Goal: Task Accomplishment & Management: Manage account settings

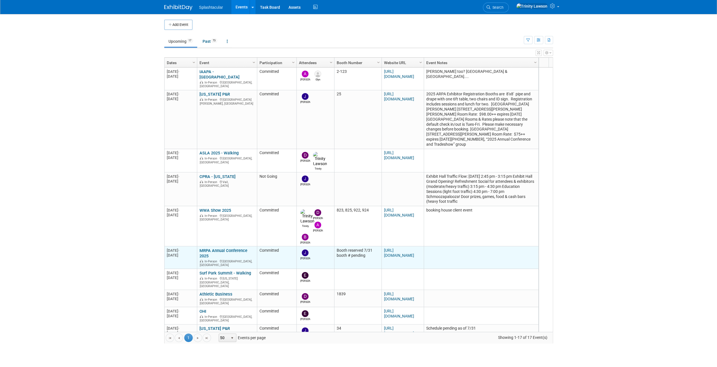
click at [229, 248] on link "MRPA Annual Conference 2025" at bounding box center [223, 253] width 48 height 10
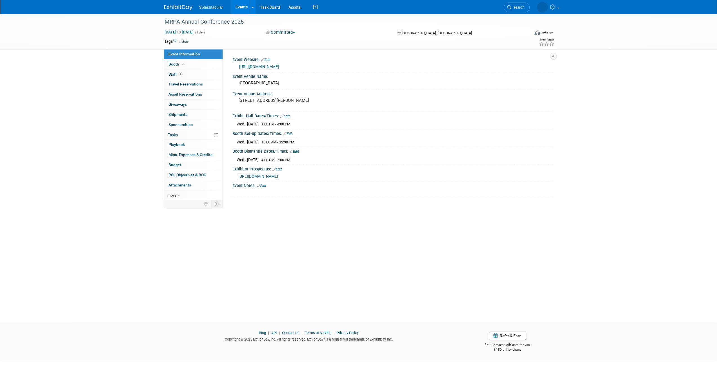
click at [281, 165] on div "Exhibitor Prospectus: Edit" at bounding box center [392, 168] width 320 height 7
click at [281, 168] on link "Edit" at bounding box center [276, 170] width 9 height 4
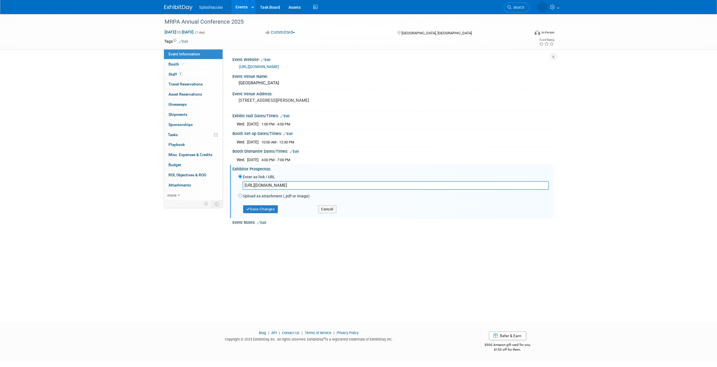
click at [321, 184] on input "https://cdn.wildapricot.com/340158/resources/Documents/2025%20MRPA%20Conference…" at bounding box center [395, 185] width 306 height 9
click at [260, 211] on button "Save Changes" at bounding box center [260, 210] width 35 height 8
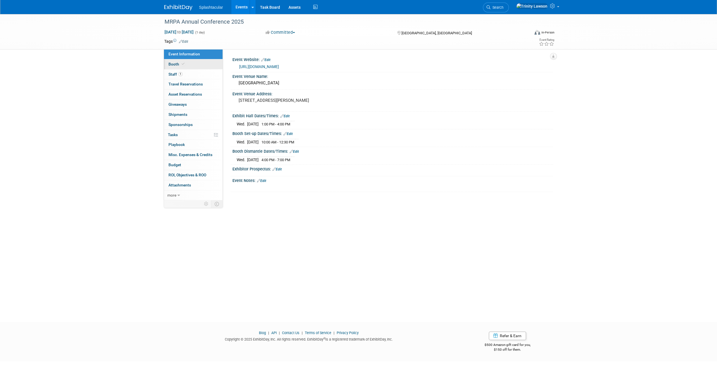
click at [191, 65] on link "Booth" at bounding box center [193, 64] width 59 height 10
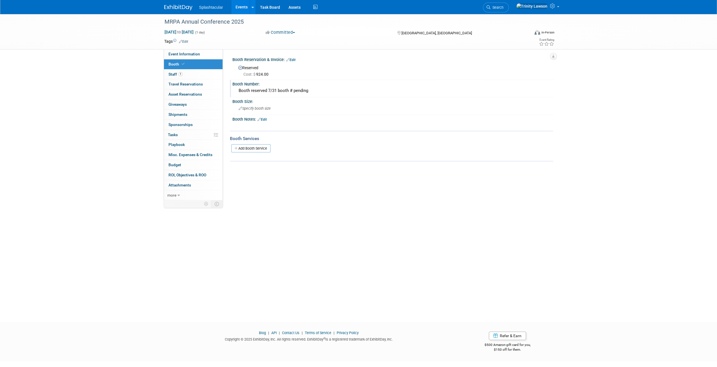
click at [303, 87] on div "Booth reserved 7/31 booth # pending" at bounding box center [393, 90] width 312 height 9
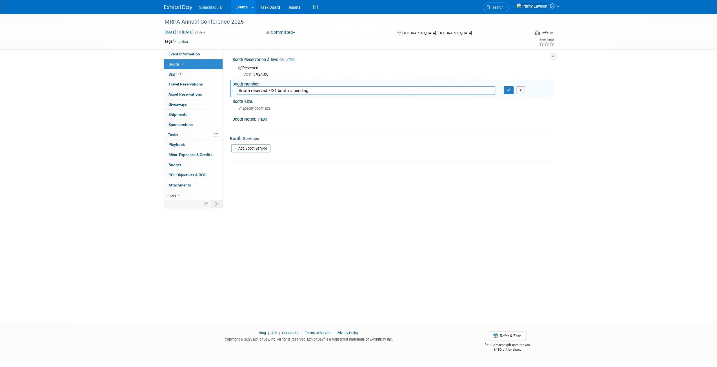
click at [303, 88] on input "Booth reserved 7/31 booth # pending" at bounding box center [366, 90] width 258 height 9
type input "28"
click at [510, 90] on icon "button" at bounding box center [509, 90] width 4 height 4
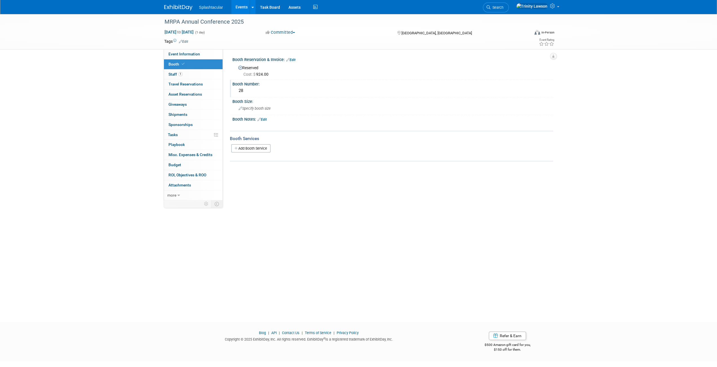
click at [264, 122] on div "X" at bounding box center [391, 123] width 313 height 3
click at [268, 106] on span "Specify booth size" at bounding box center [254, 108] width 32 height 4
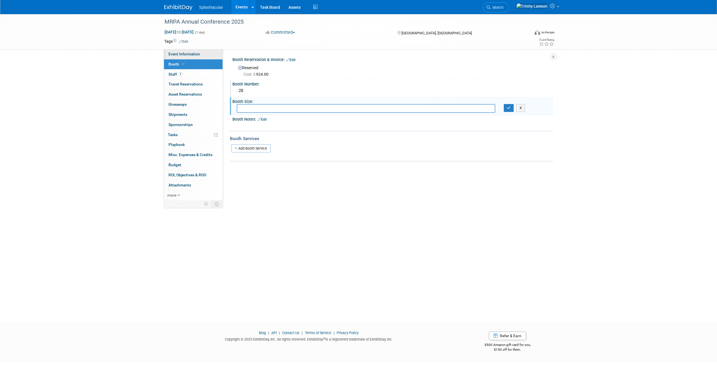
click at [204, 50] on link "Event Information" at bounding box center [193, 54] width 59 height 10
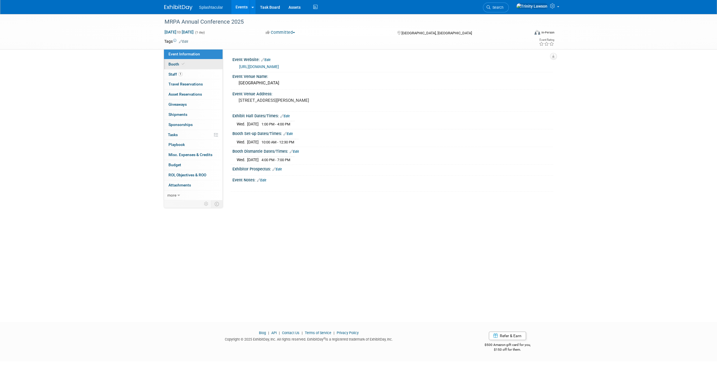
click at [198, 63] on link "Booth" at bounding box center [193, 64] width 59 height 10
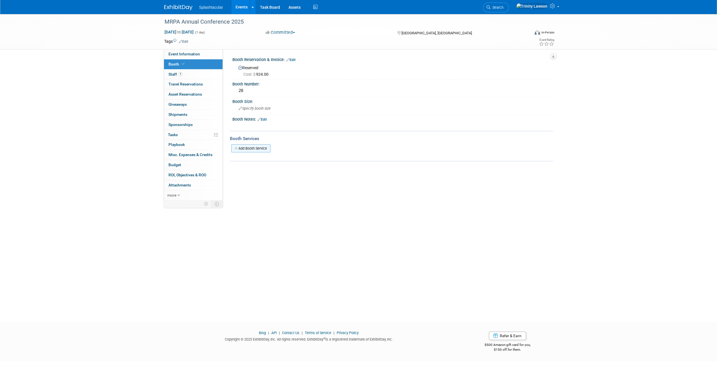
click at [244, 149] on link "Add Booth Service" at bounding box center [250, 148] width 39 height 8
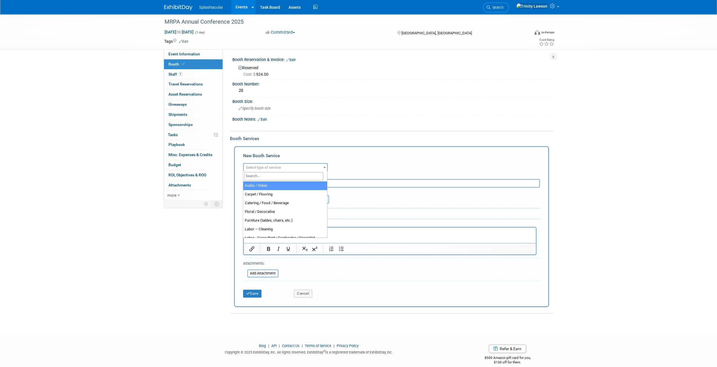
click at [259, 170] on span "Select type of service" at bounding box center [263, 168] width 35 height 4
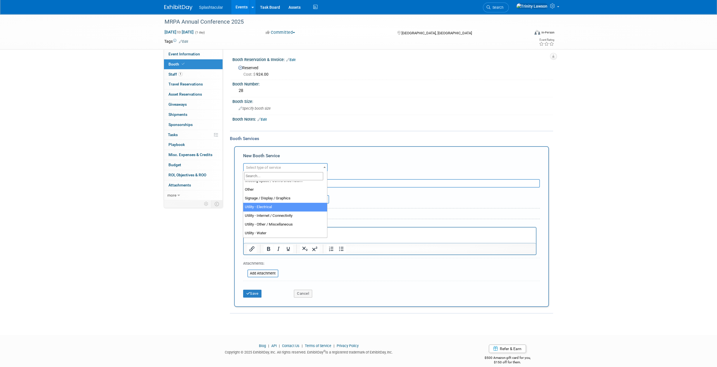
select select "8"
click at [278, 232] on p "Rich Text Area. Press ALT-0 for help." at bounding box center [390, 232] width 286 height 5
